Goal: Information Seeking & Learning: Learn about a topic

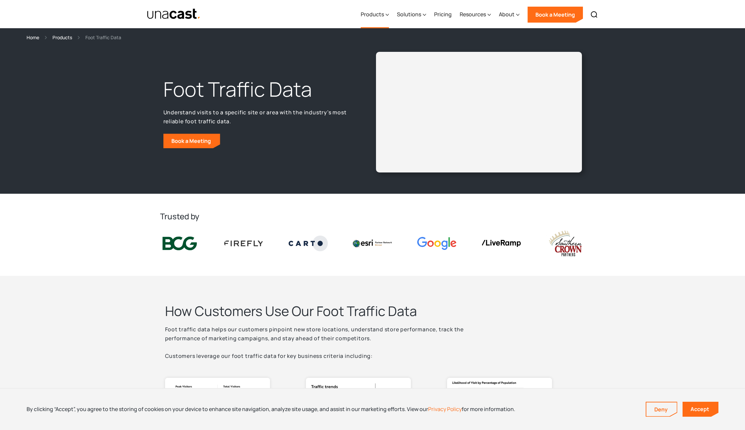
click at [373, 16] on div "Products" at bounding box center [372, 14] width 23 height 8
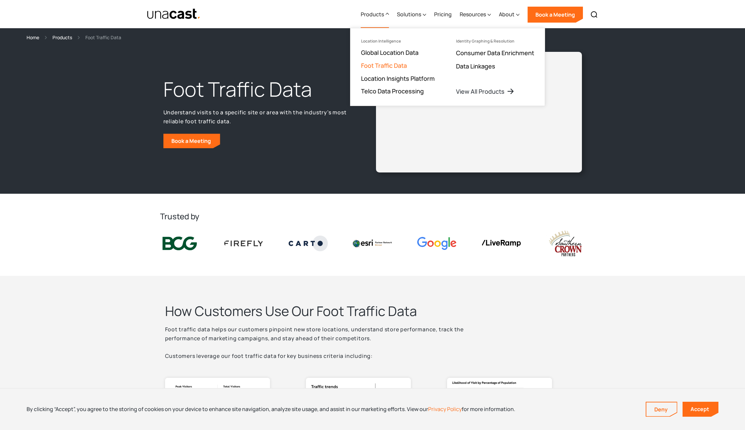
click at [383, 62] on link "Foot Traffic Data" at bounding box center [384, 65] width 46 height 8
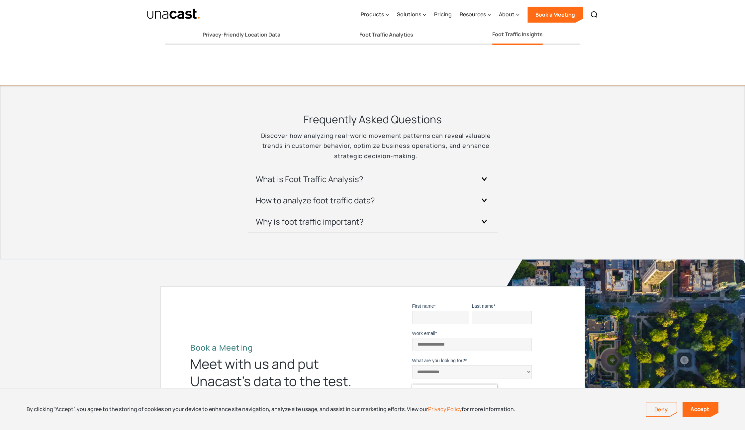
scroll to position [1424, 0]
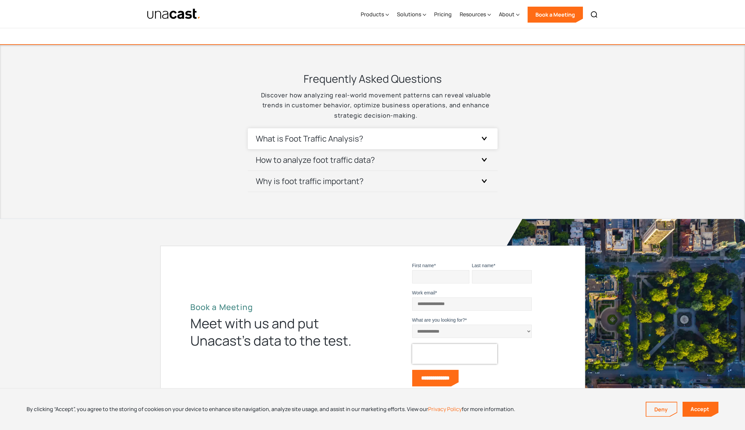
click at [325, 141] on h3 "What is Foot Traffic Analysis?" at bounding box center [310, 138] width 108 height 11
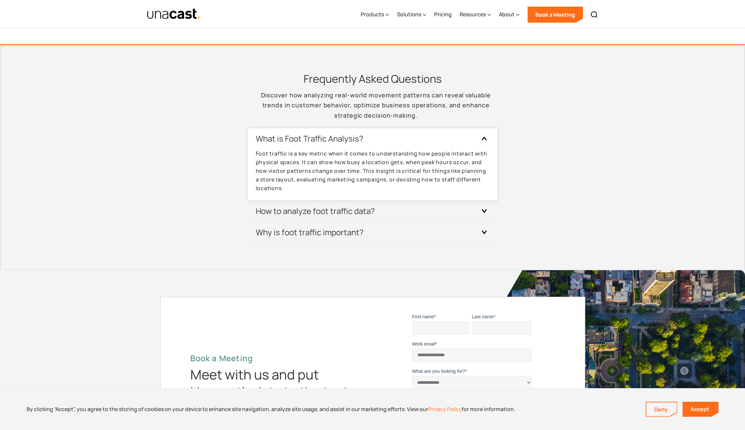
click at [325, 141] on h3 "What is Foot Traffic Analysis?" at bounding box center [310, 138] width 108 height 11
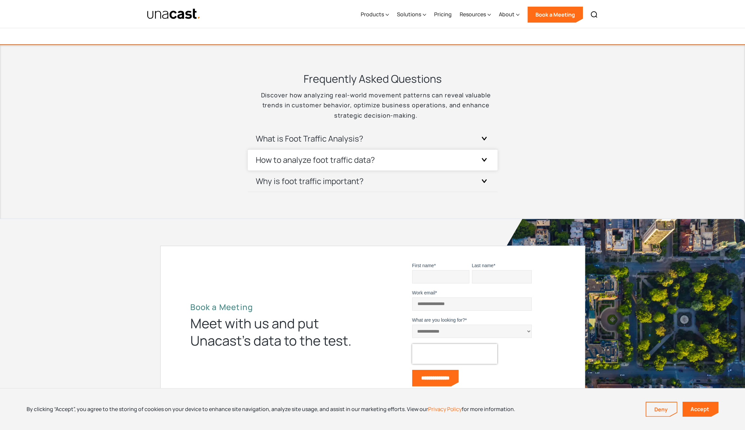
click at [326, 162] on h3 "How to analyze foot traffic data?" at bounding box center [315, 159] width 119 height 11
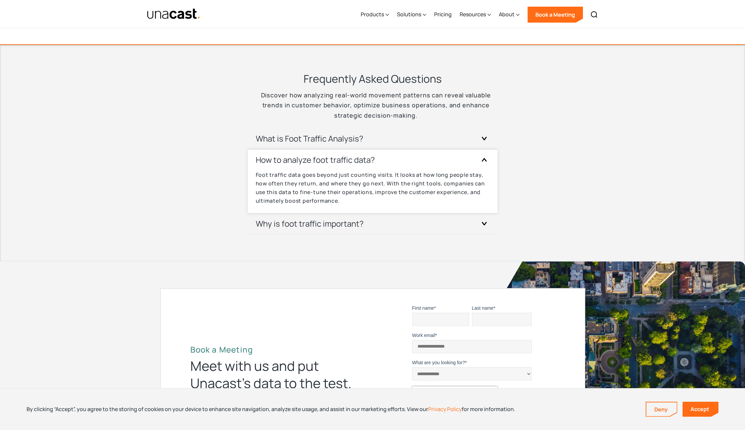
click at [326, 162] on h3 "How to analyze foot traffic data?" at bounding box center [315, 159] width 119 height 11
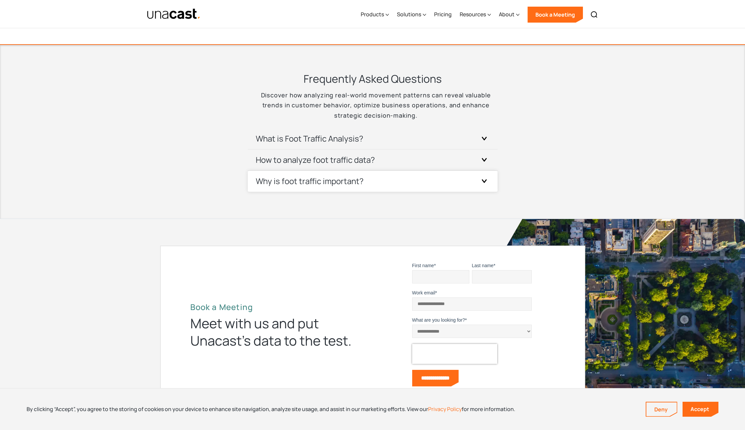
click at [327, 182] on h3 "Why is foot traffic important?" at bounding box center [310, 181] width 108 height 11
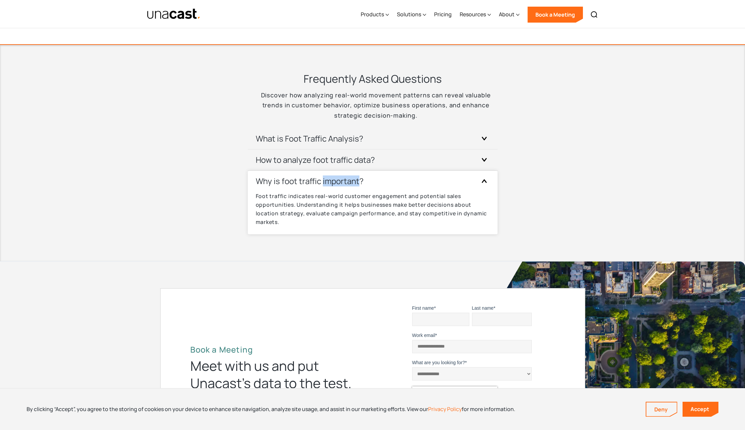
click at [327, 182] on h3 "Why is foot traffic important?" at bounding box center [310, 181] width 108 height 11
